Goal: Transaction & Acquisition: Purchase product/service

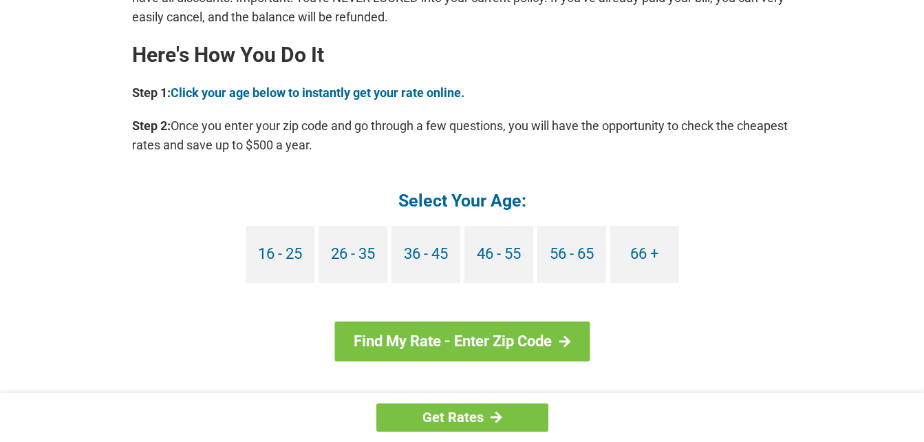
scroll to position [1238, 0]
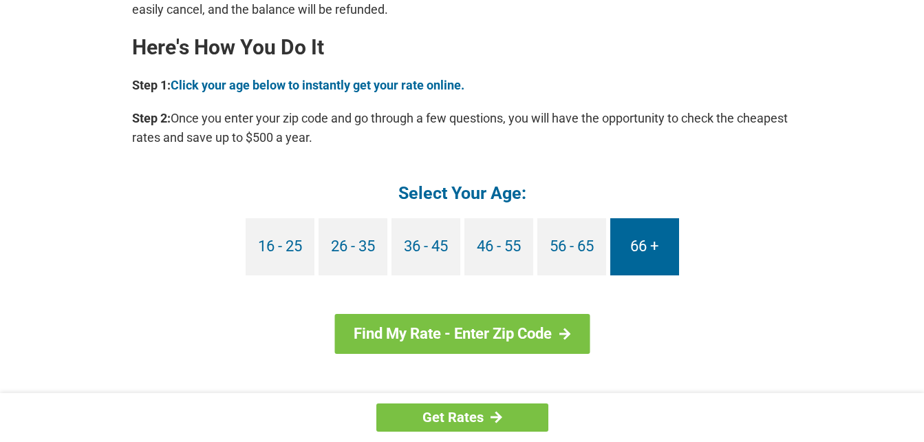
click at [659, 248] on link "66 +" at bounding box center [644, 246] width 69 height 57
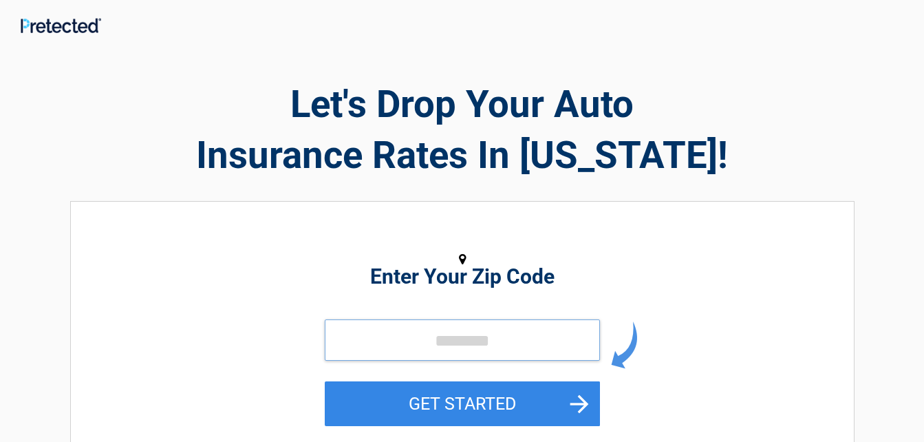
click at [512, 340] on input "tel" at bounding box center [462, 339] width 275 height 41
click at [461, 345] on input "tel" at bounding box center [462, 339] width 275 height 41
type input "*****"
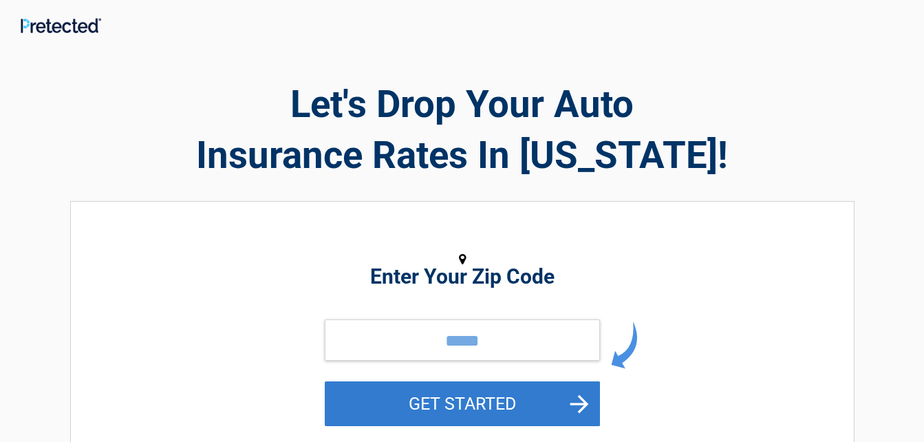
click at [485, 400] on button "GET STARTED" at bounding box center [462, 403] width 275 height 45
